Goal: Transaction & Acquisition: Purchase product/service

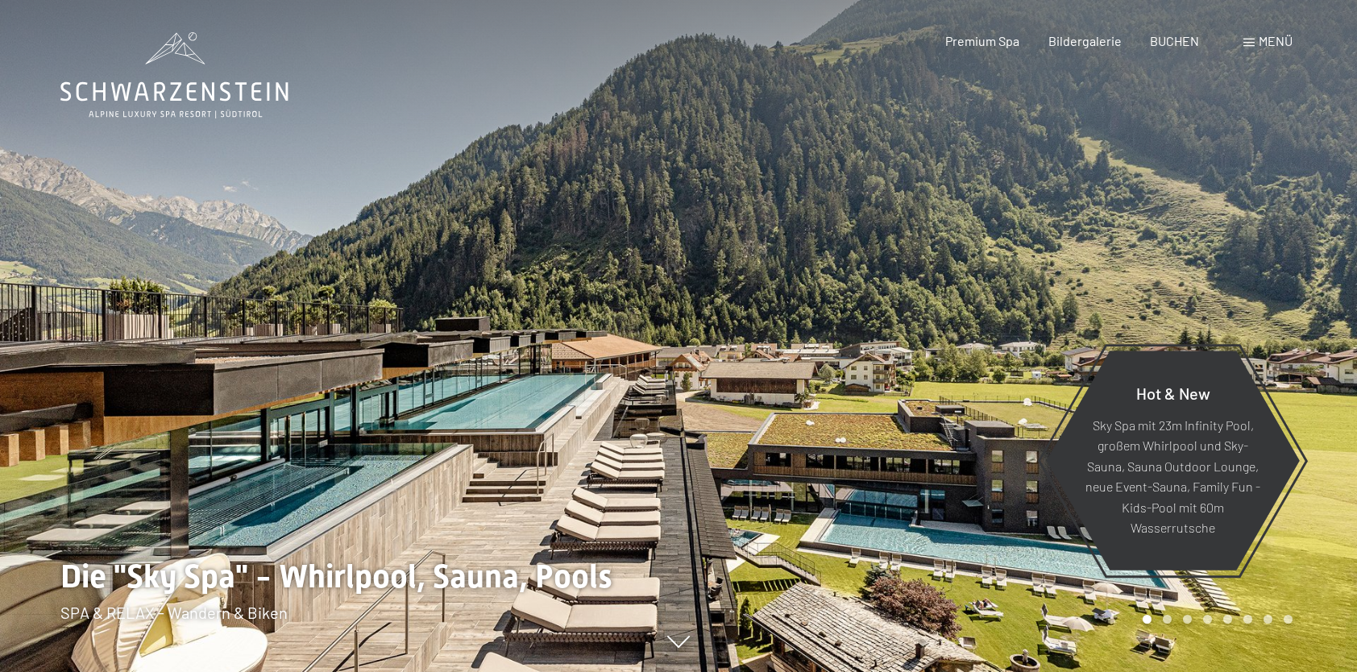
click at [1277, 38] on span "Menü" at bounding box center [1275, 40] width 34 height 15
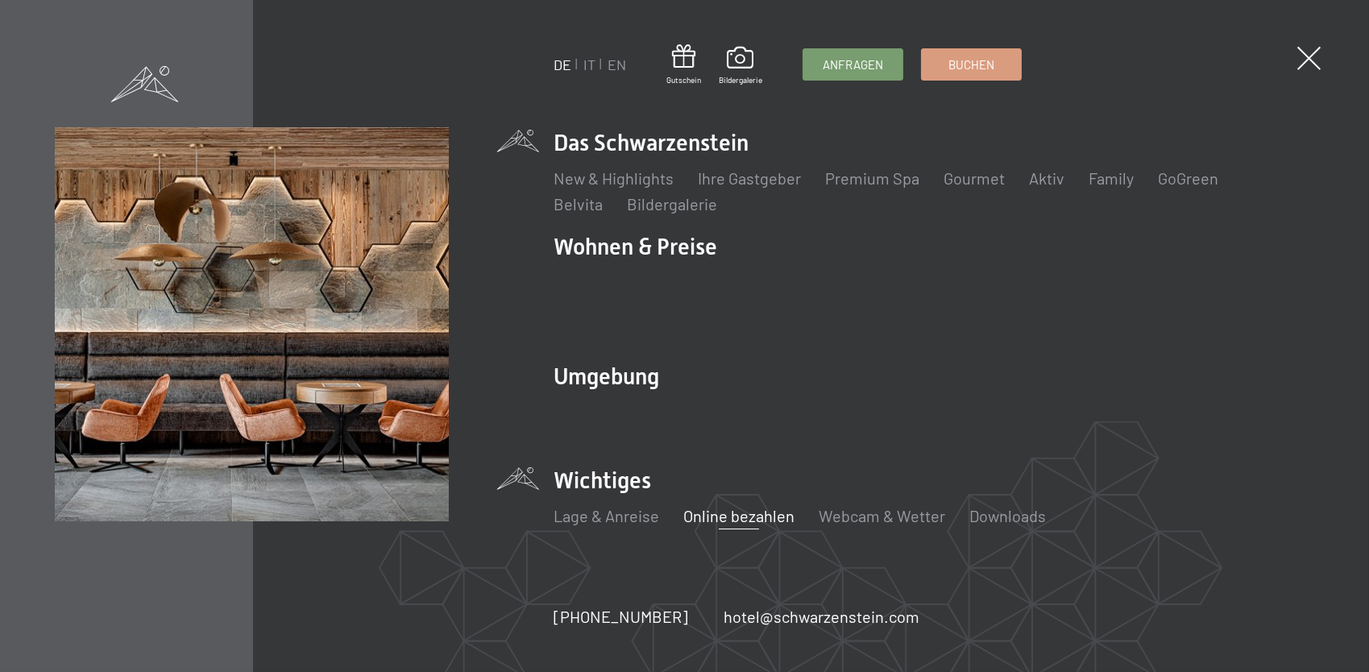
click at [725, 506] on link "Online bezahlen" at bounding box center [738, 515] width 111 height 19
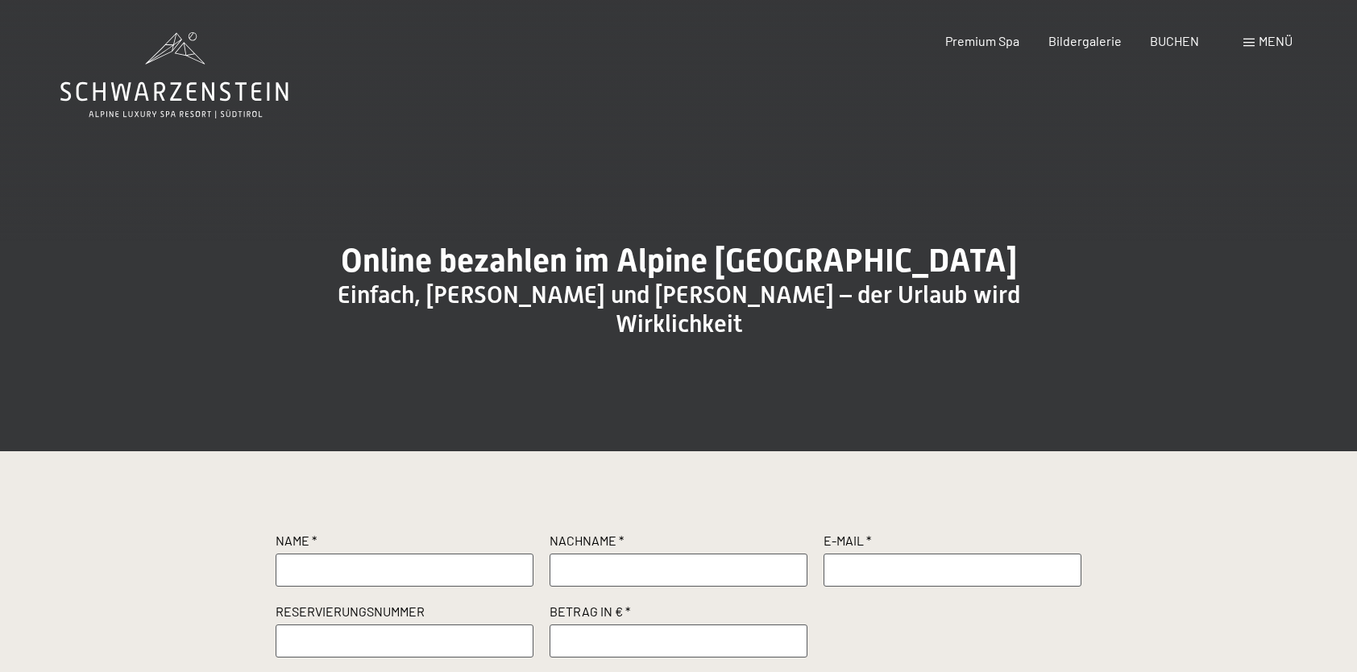
click at [318, 580] on input "text" at bounding box center [405, 569] width 258 height 32
type input "Morger"
type input "Marco"
type input "marco@morger.ch"
click at [349, 655] on input "text" at bounding box center [405, 640] width 258 height 32
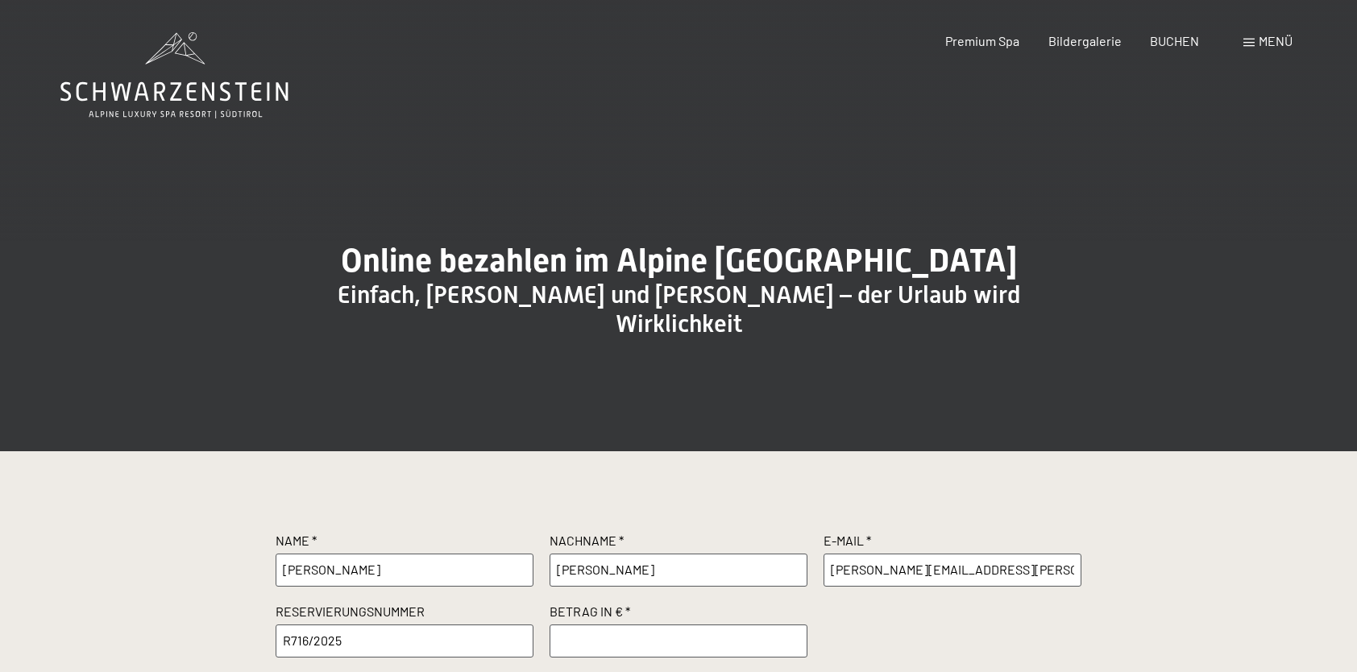
type input "R716/2025"
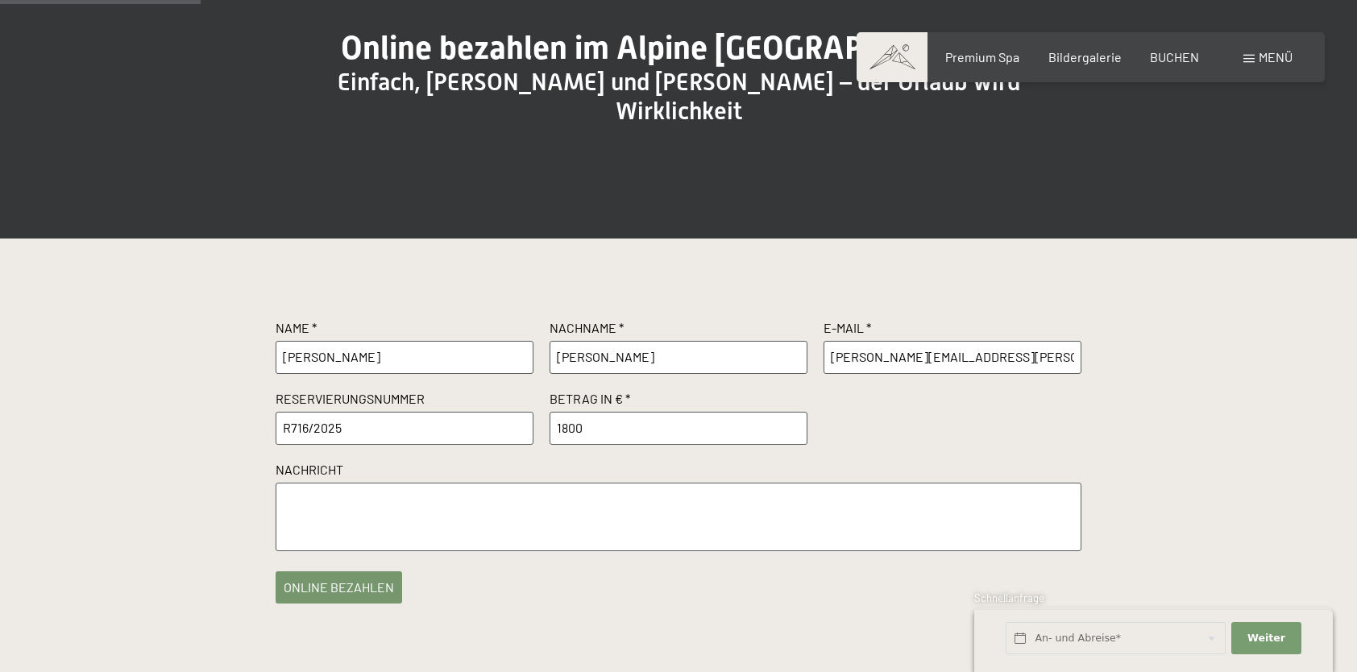
scroll to position [242, 0]
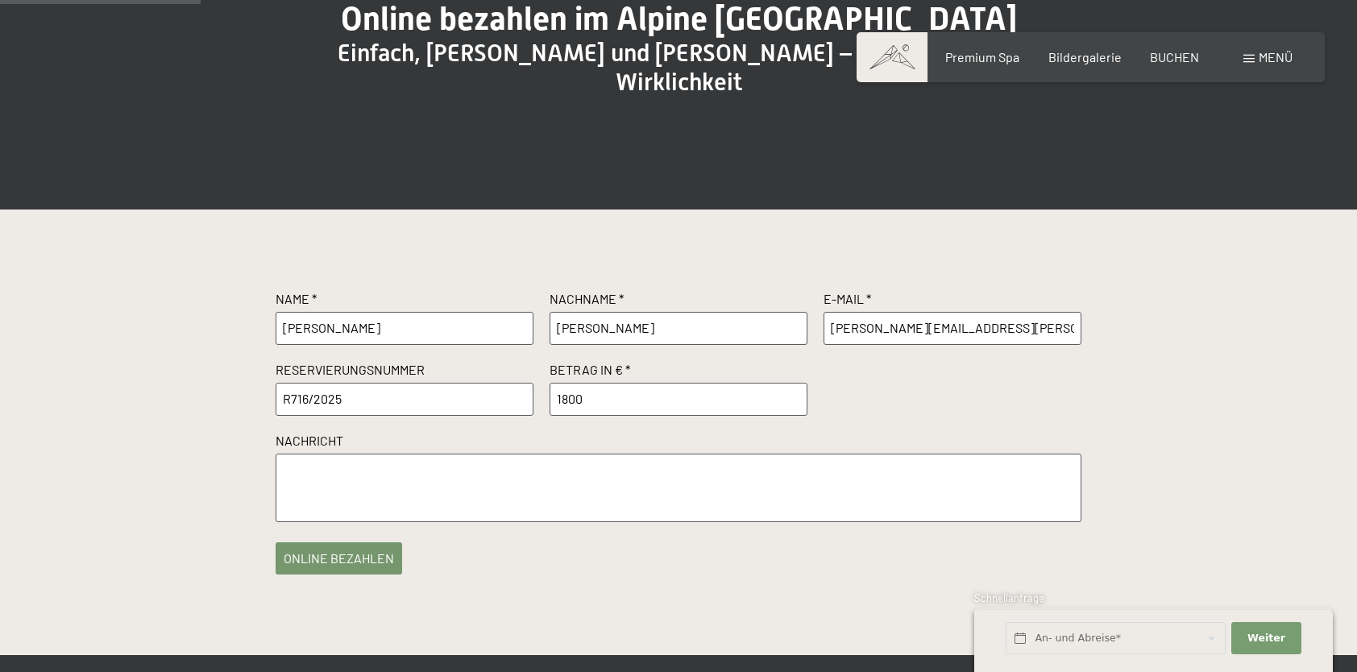
type input "1800"
click at [318, 482] on textarea at bounding box center [679, 488] width 806 height 68
type textarea "Annulationsgebühren gem. Rechnung vom 27.9.25"
click at [353, 563] on button "online bezahlen" at bounding box center [339, 554] width 126 height 32
